Goal: Information Seeking & Learning: Learn about a topic

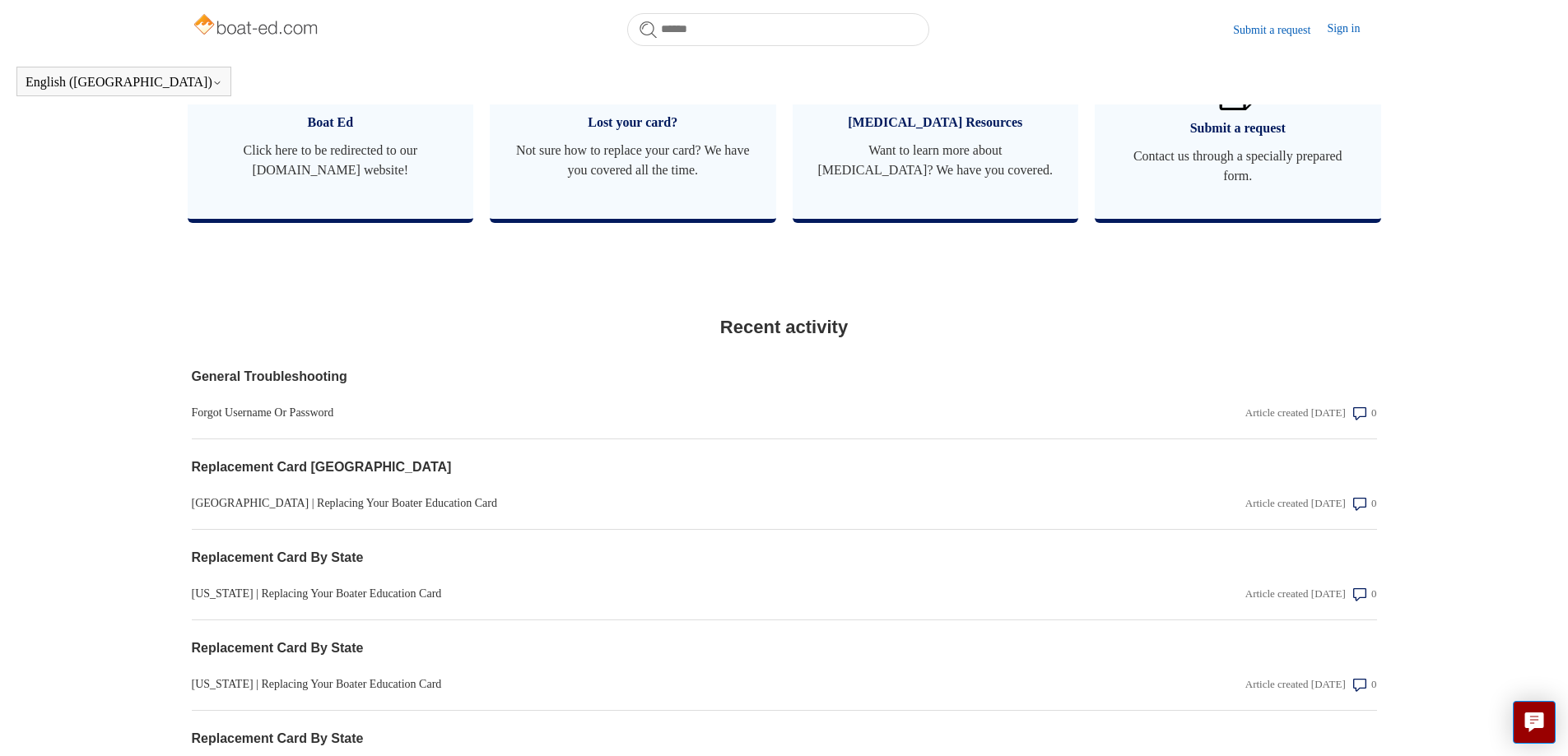
scroll to position [1070, 0]
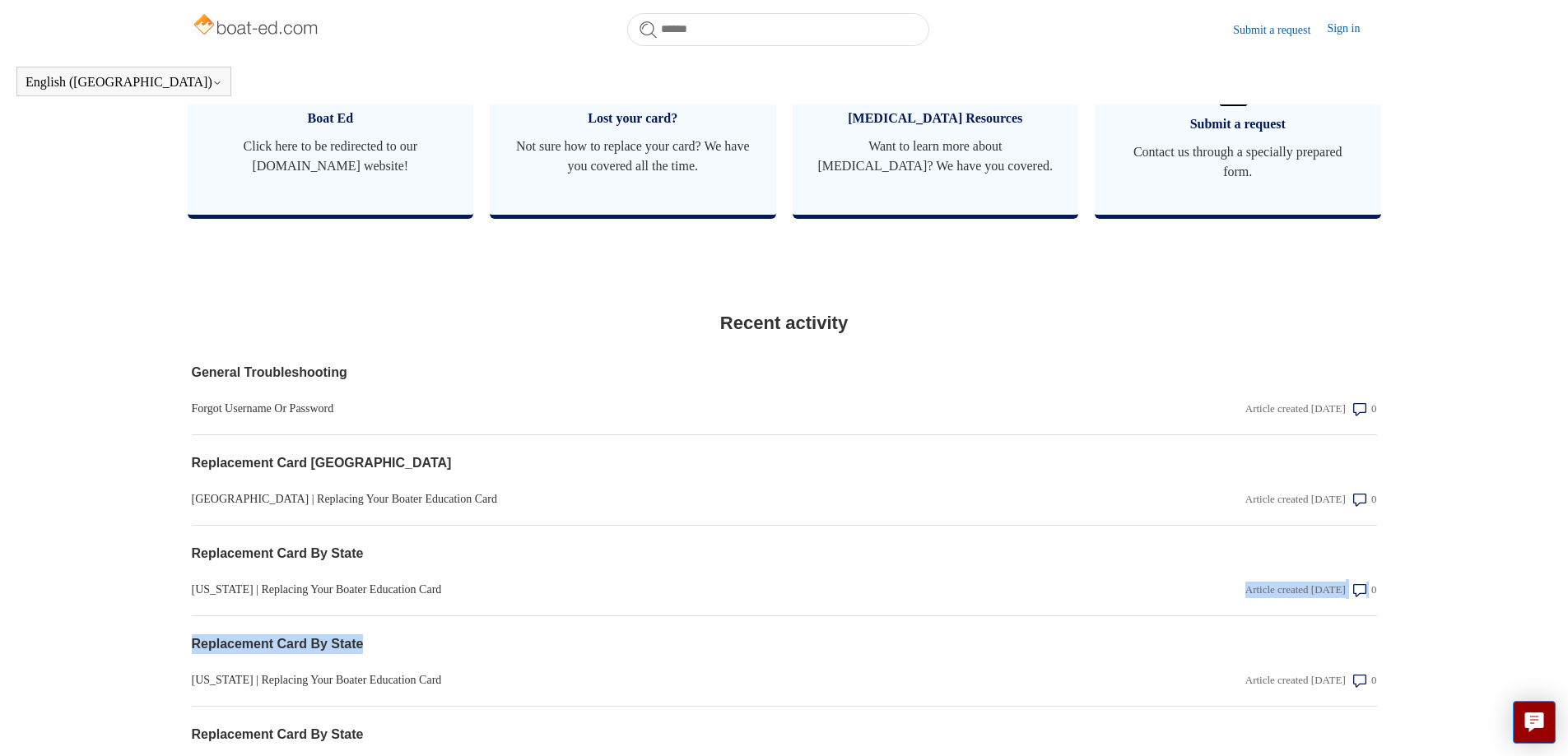
drag, startPoint x: 1542, startPoint y: 599, endPoint x: 1539, endPoint y: 646, distance: 47.1
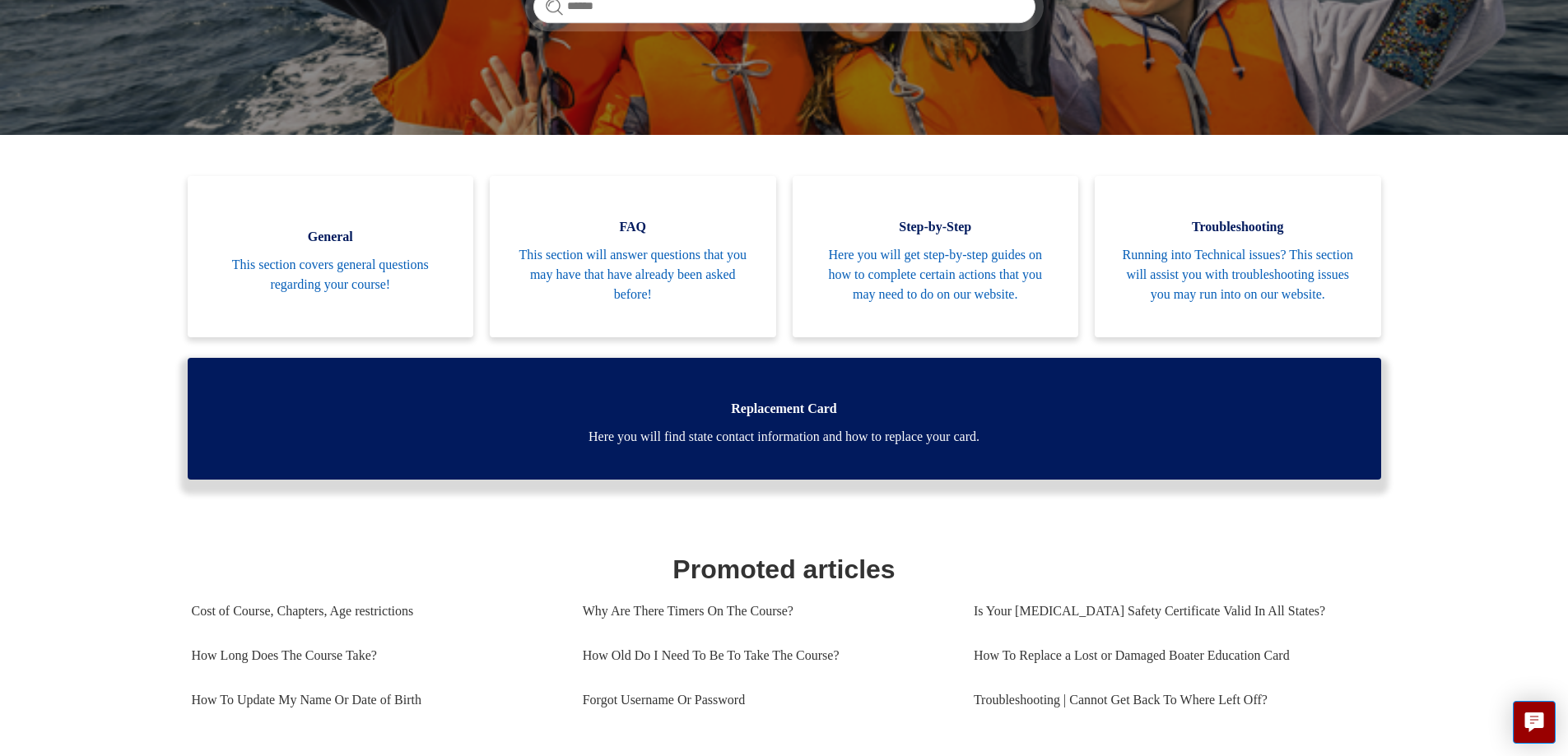
click at [844, 427] on span "Here you will find state contact information and how to replace your card." at bounding box center [784, 437] width 1144 height 20
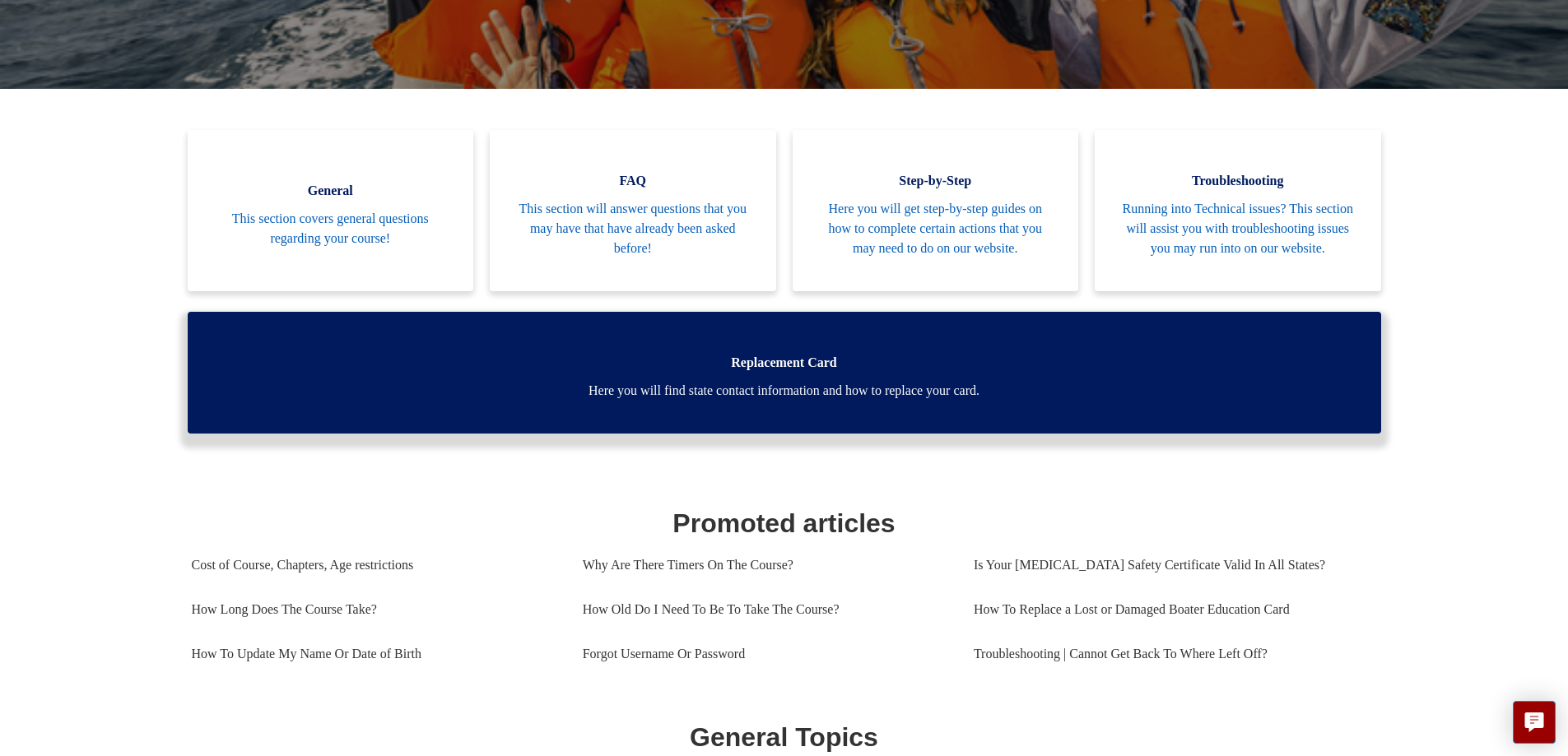
scroll to position [298, 0]
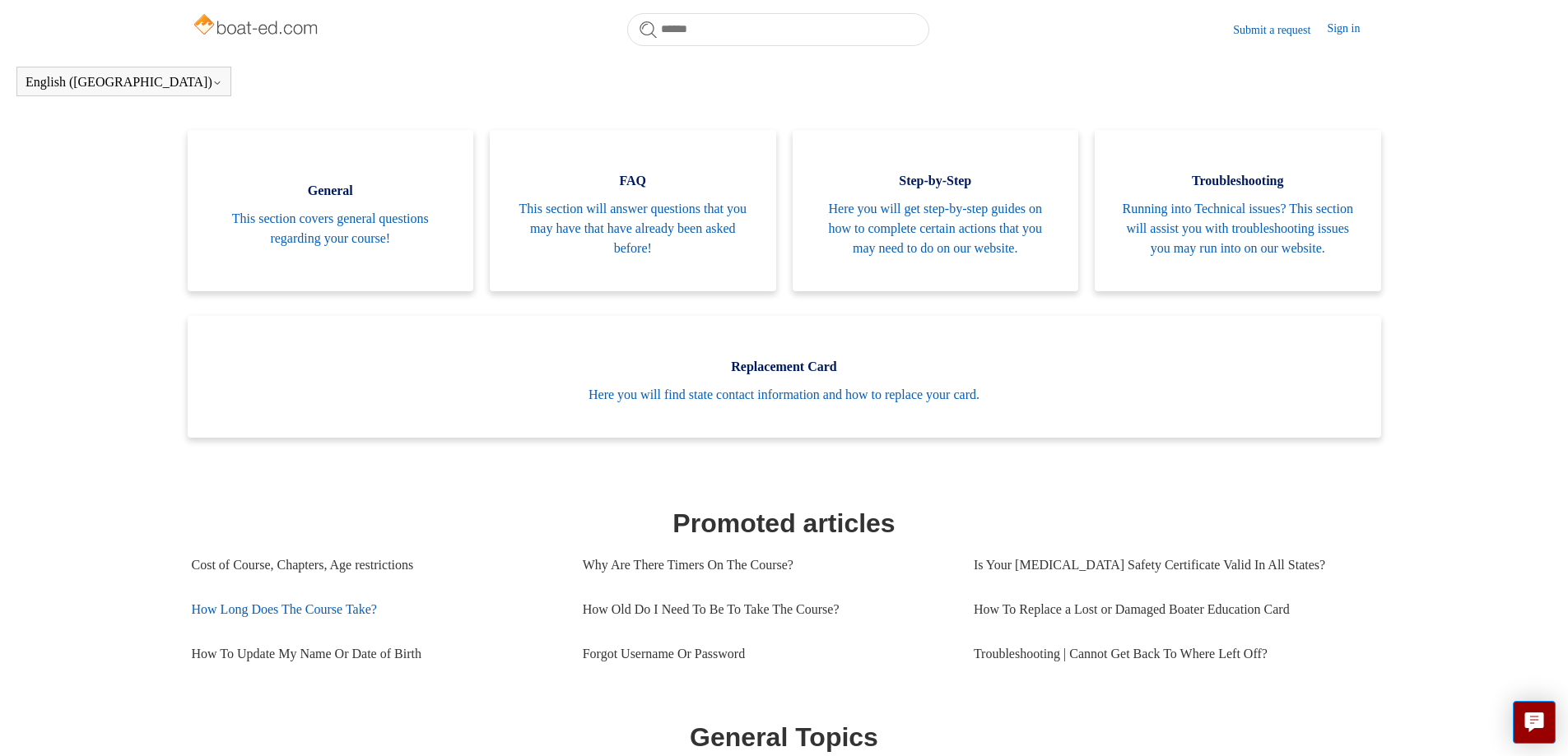
click at [364, 624] on link "How Long Does The Course Take?" at bounding box center [375, 609] width 366 height 44
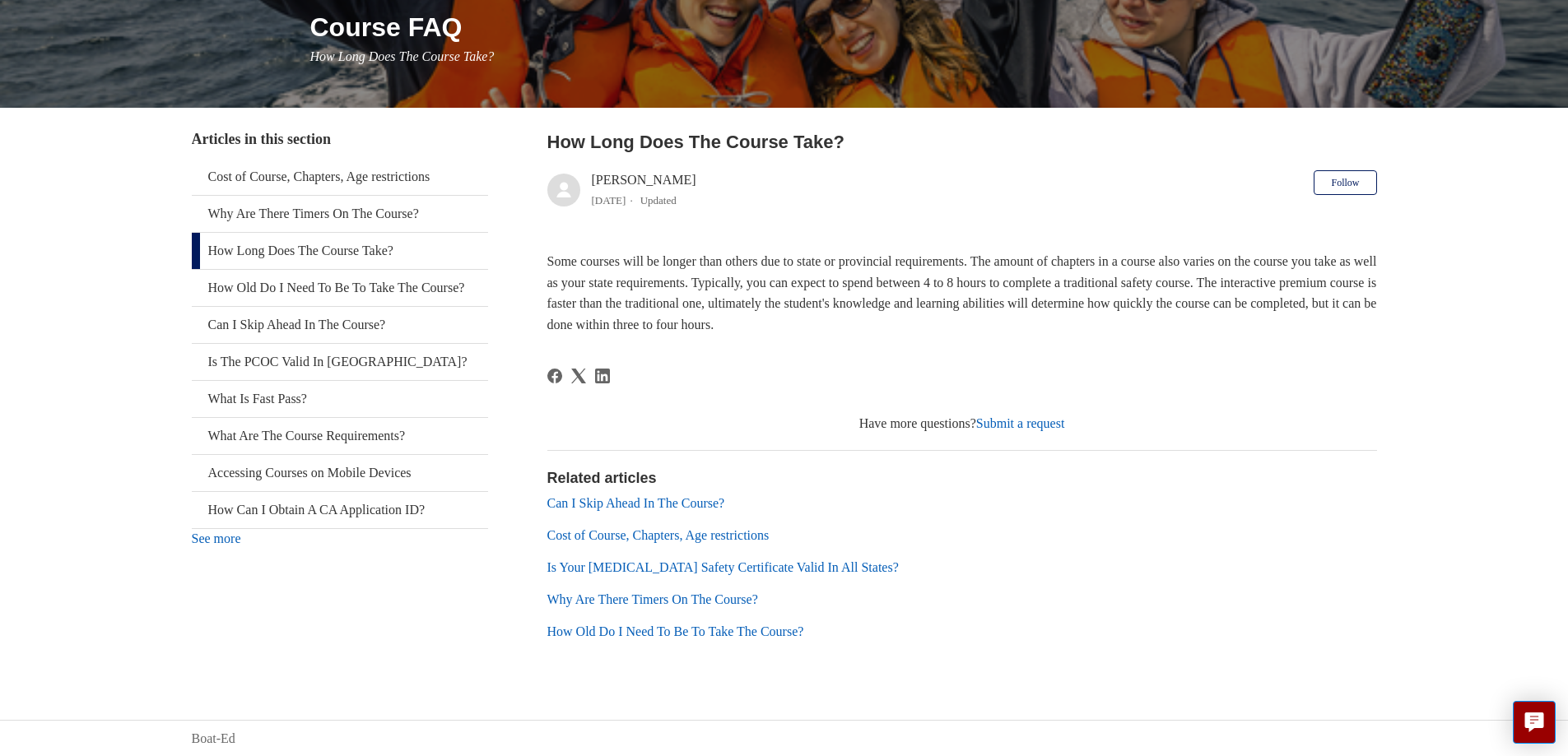
scroll to position [209, 0]
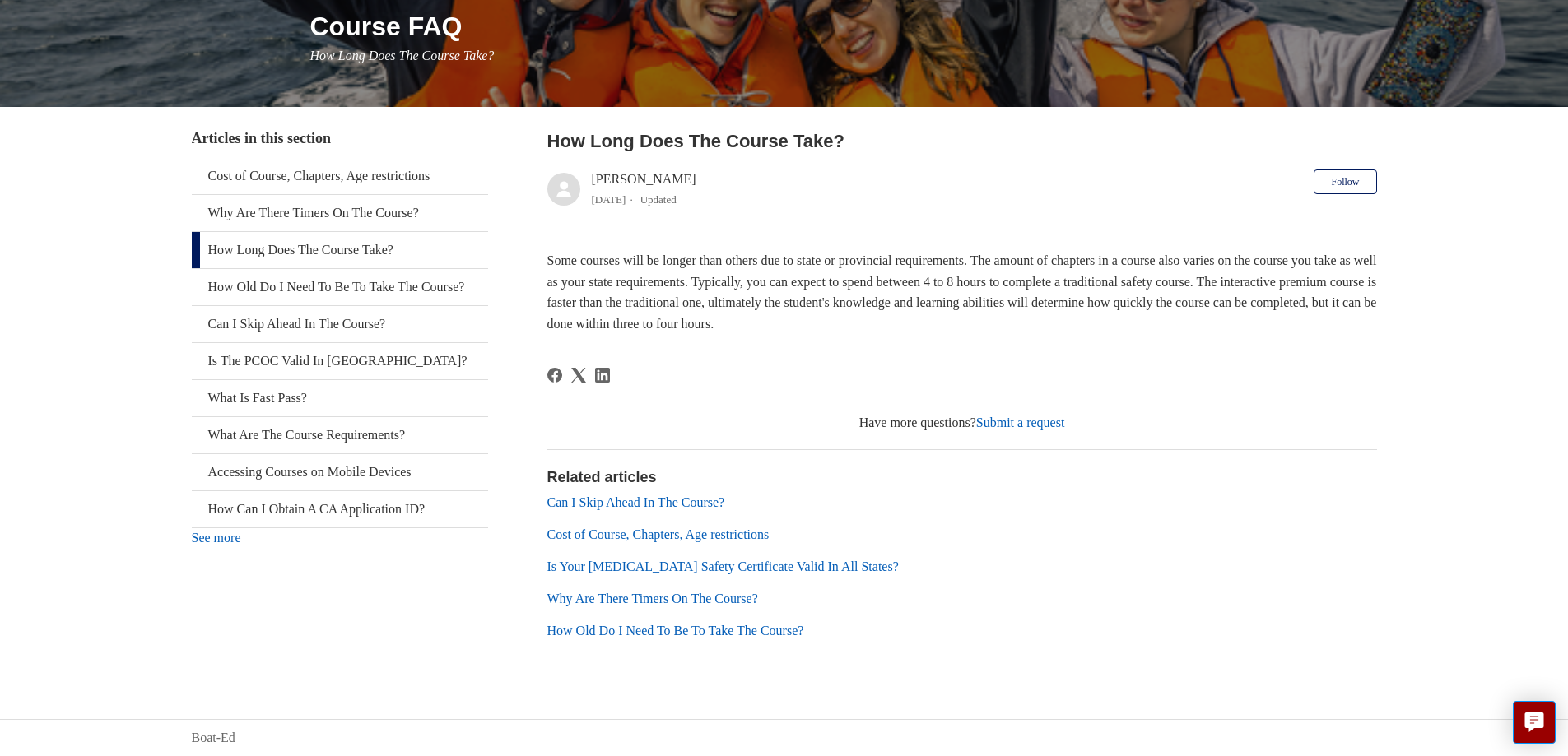
click at [226, 545] on link "See more" at bounding box center [217, 538] width 49 height 14
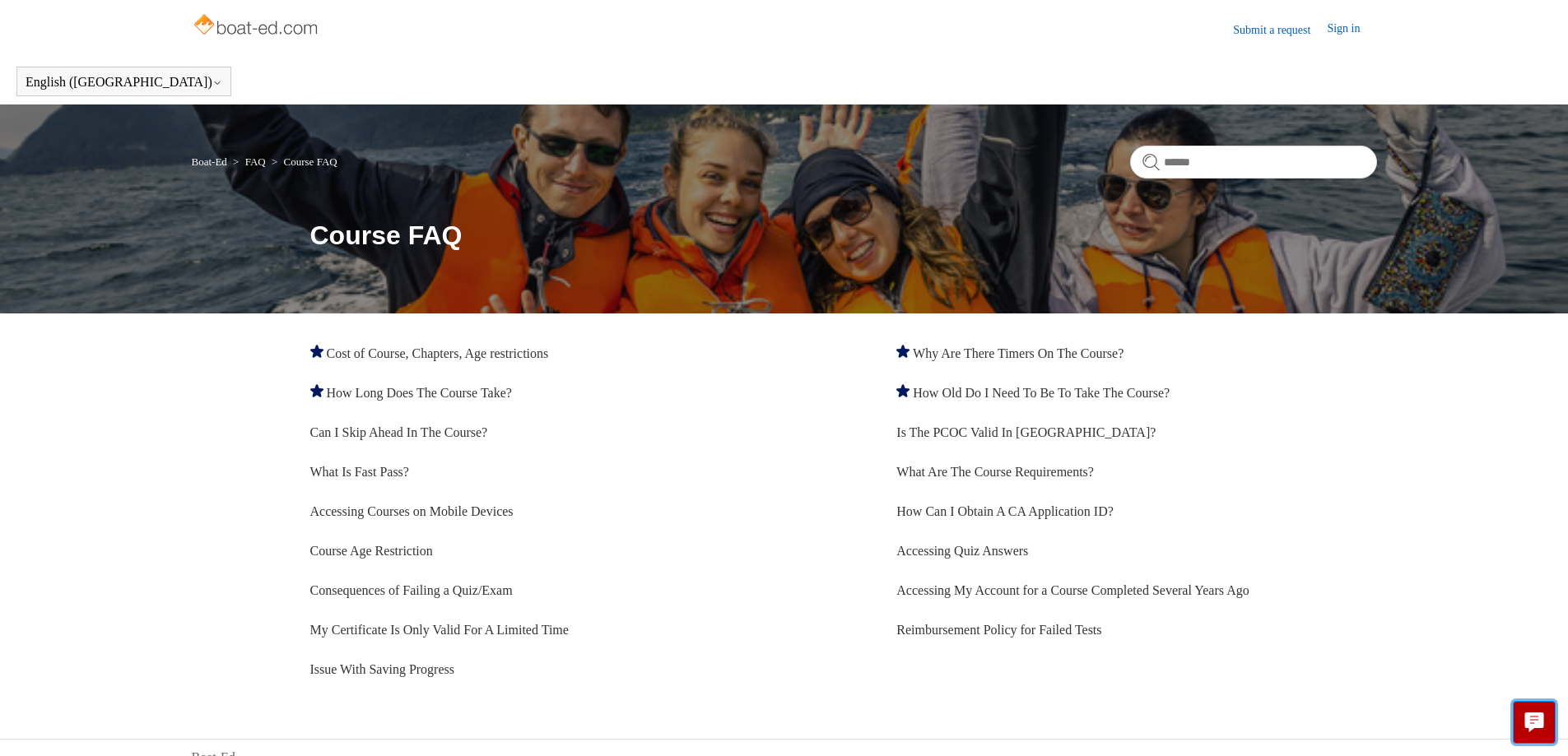
click at [1535, 720] on icon "Live chat" at bounding box center [1534, 719] width 8 height 7
